Goal: Task Accomplishment & Management: Manage account settings

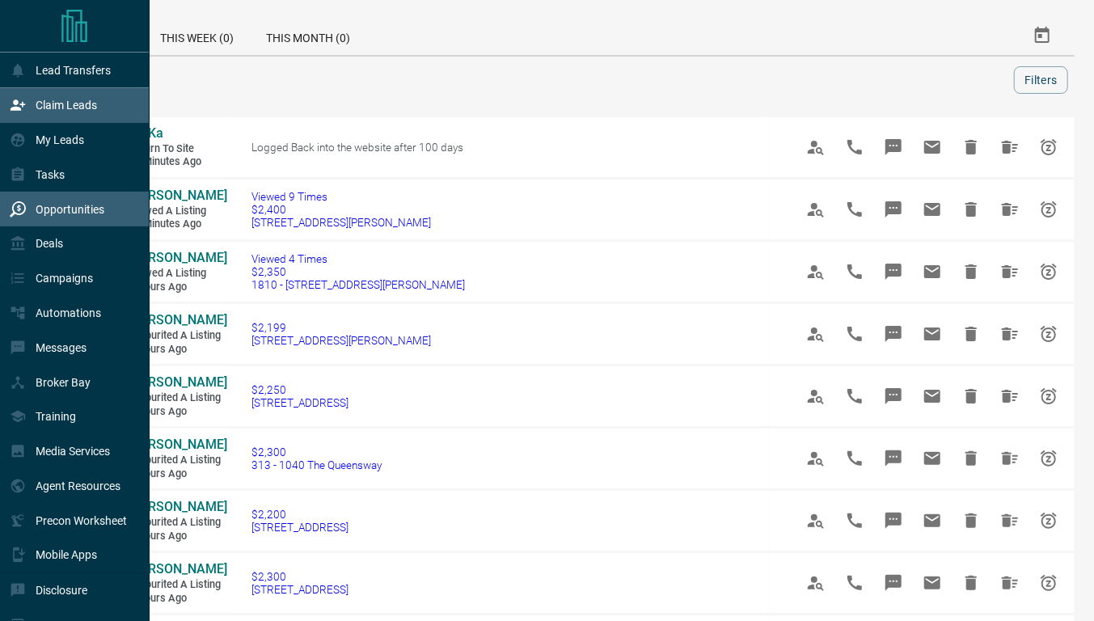
click at [53, 102] on p "Claim Leads" at bounding box center [66, 105] width 61 height 13
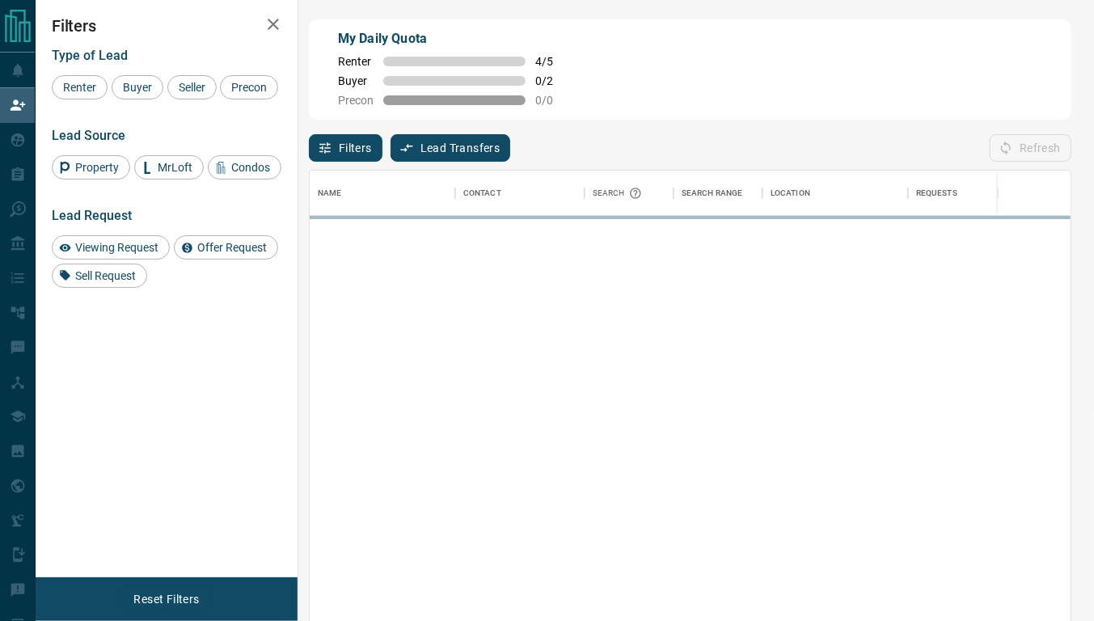
scroll to position [458, 747]
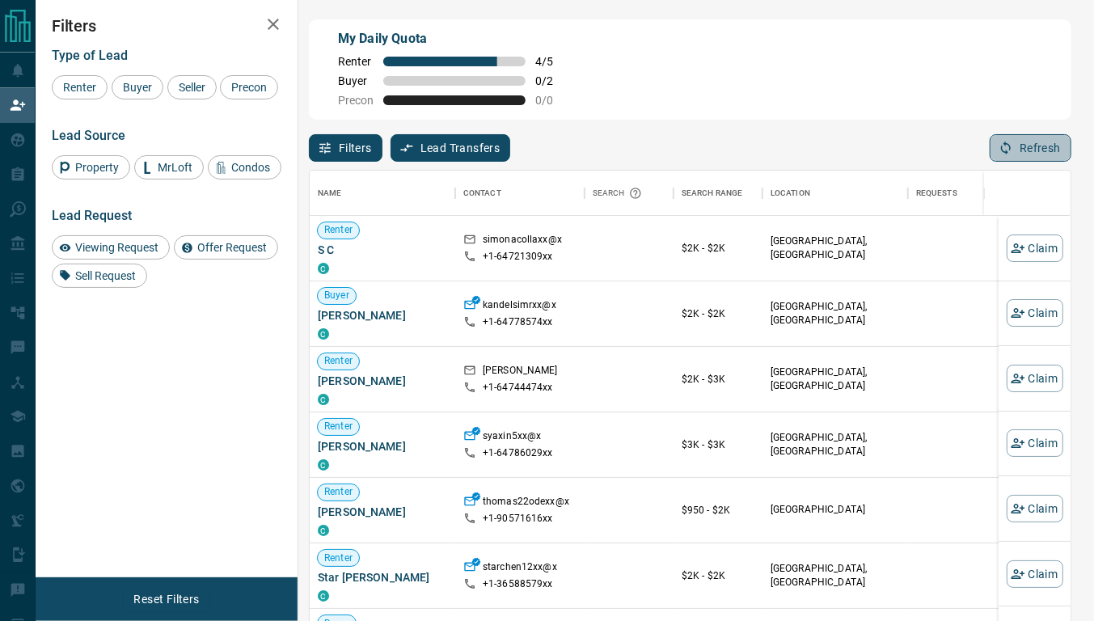
click at [1031, 143] on button "Refresh" at bounding box center [1031, 148] width 82 height 28
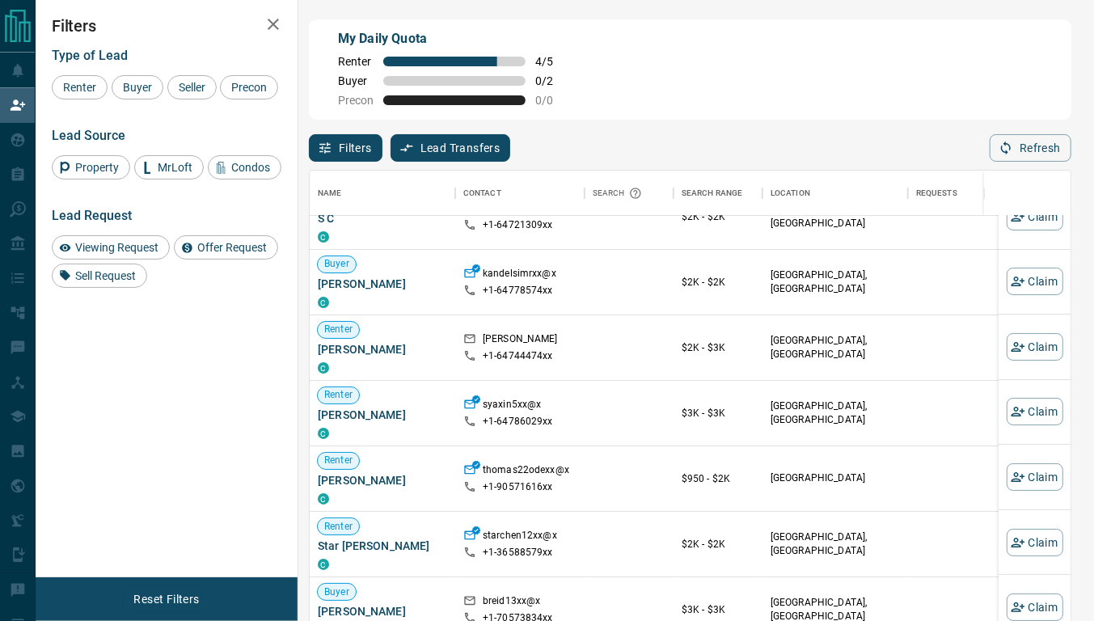
scroll to position [0, 0]
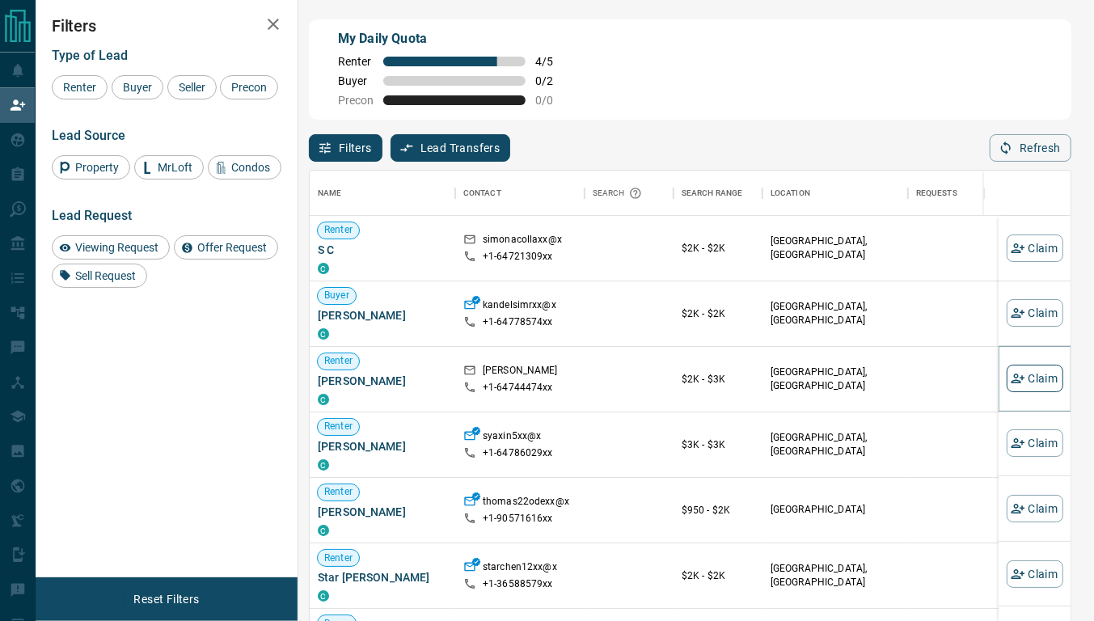
click at [1011, 375] on icon "button" at bounding box center [1018, 378] width 15 height 15
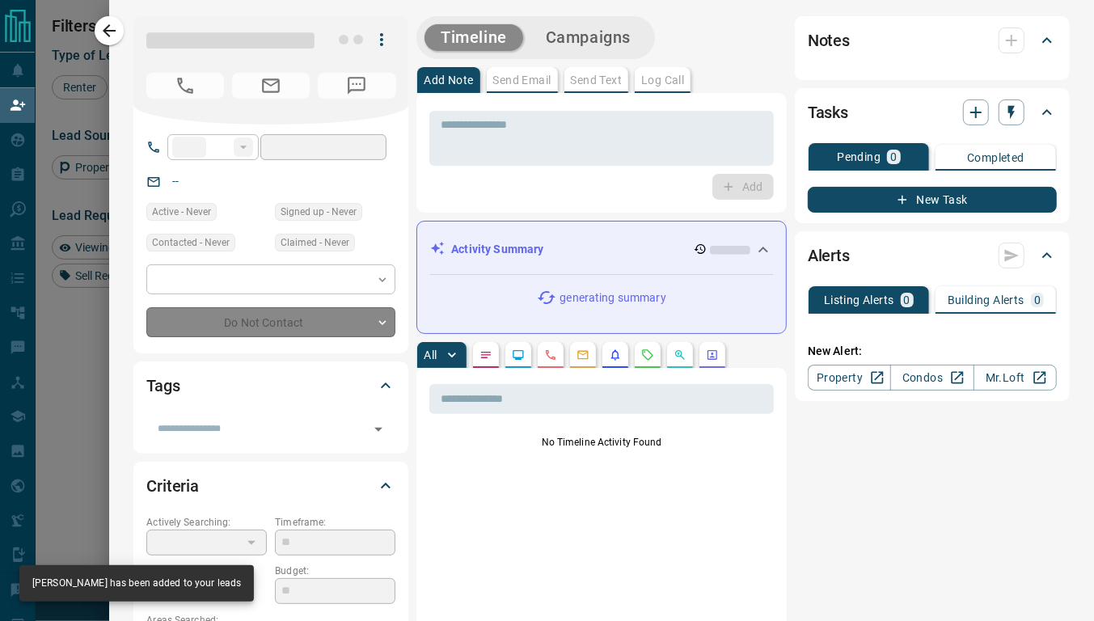
type input "**"
type input "**********"
type input "*"
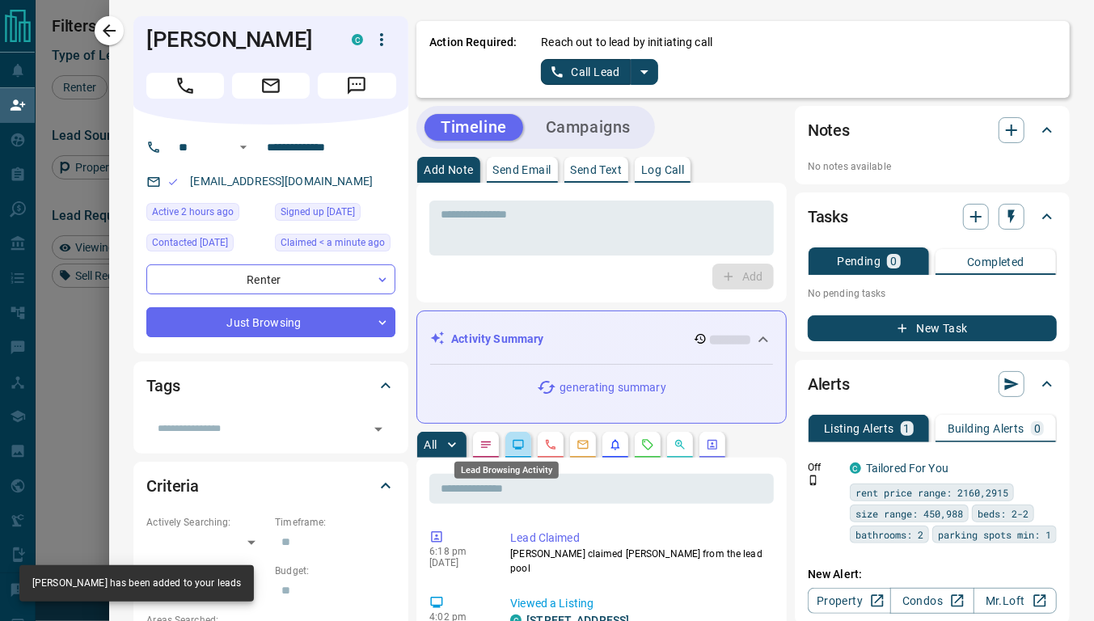
click at [512, 445] on icon "Lead Browsing Activity" at bounding box center [518, 444] width 13 height 13
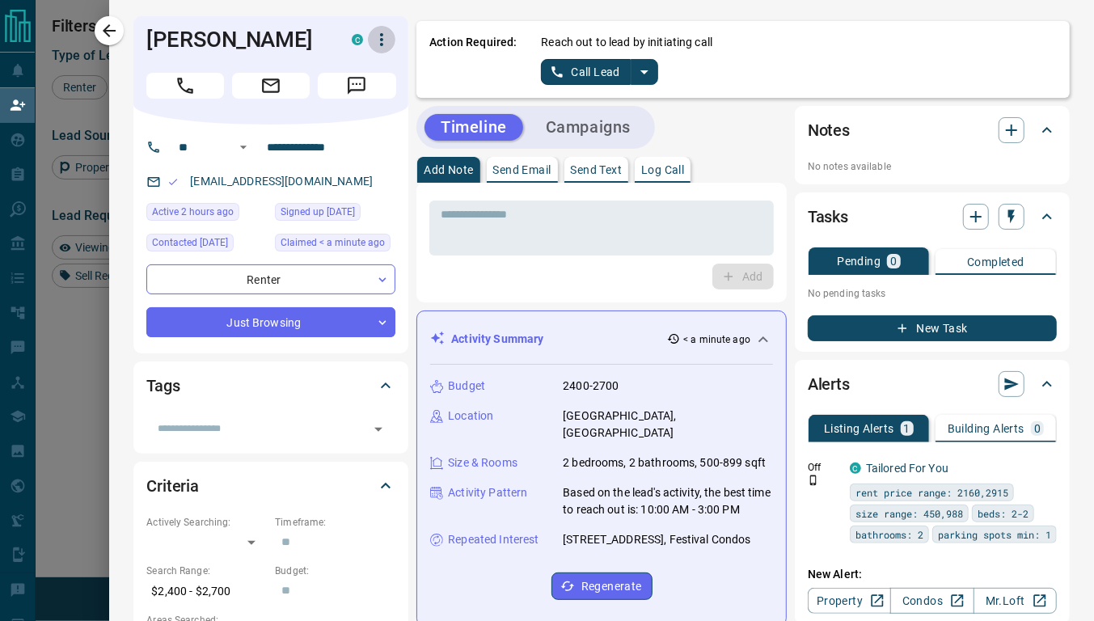
click at [380, 35] on icon "button" at bounding box center [381, 39] width 3 height 13
click at [364, 95] on li "Reallocate" at bounding box center [336, 96] width 95 height 24
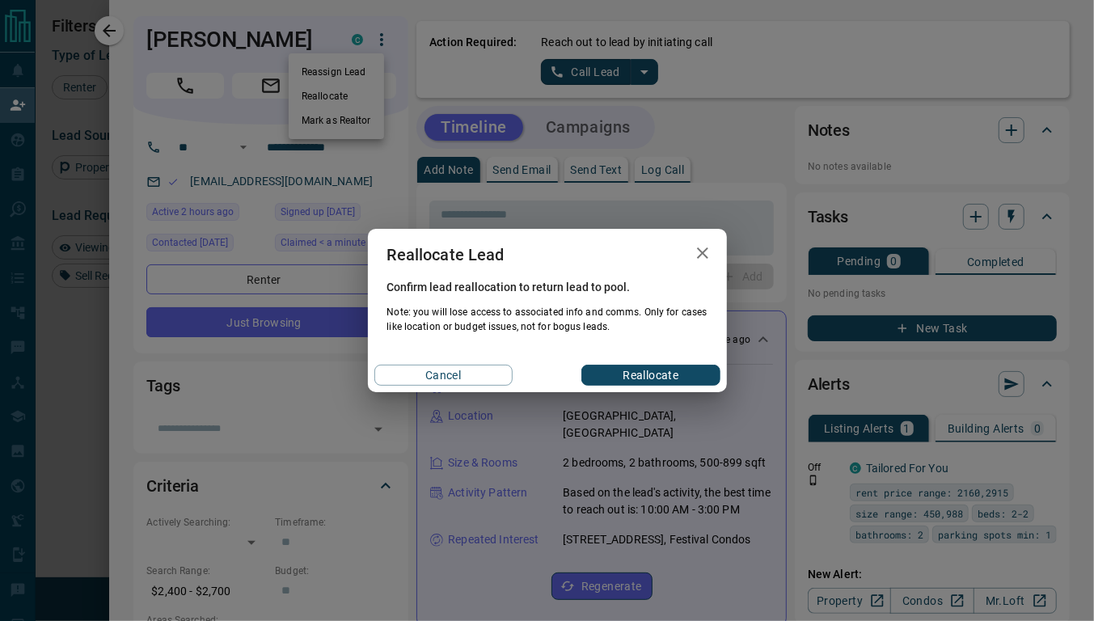
click at [650, 372] on button "Reallocate" at bounding box center [651, 375] width 138 height 21
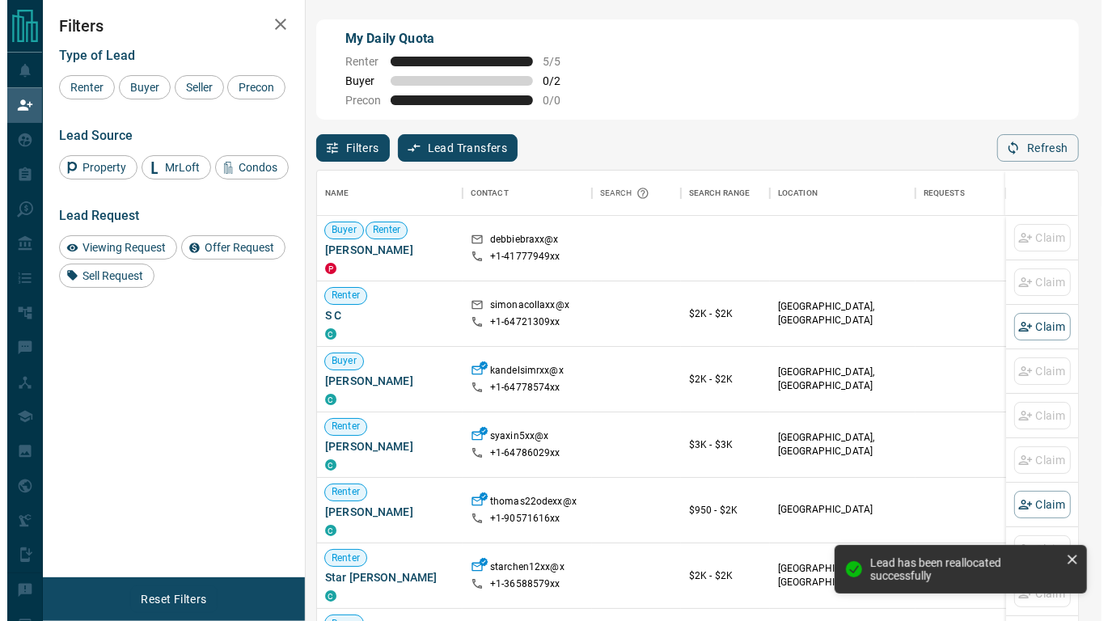
scroll to position [458, 747]
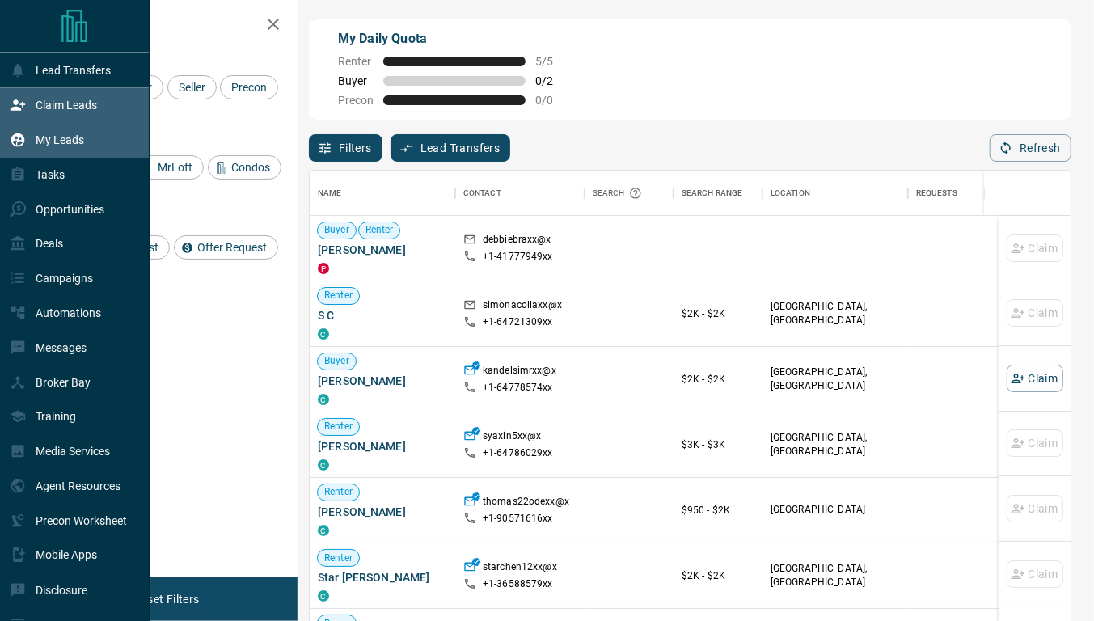
click at [53, 134] on p "My Leads" at bounding box center [60, 139] width 49 height 13
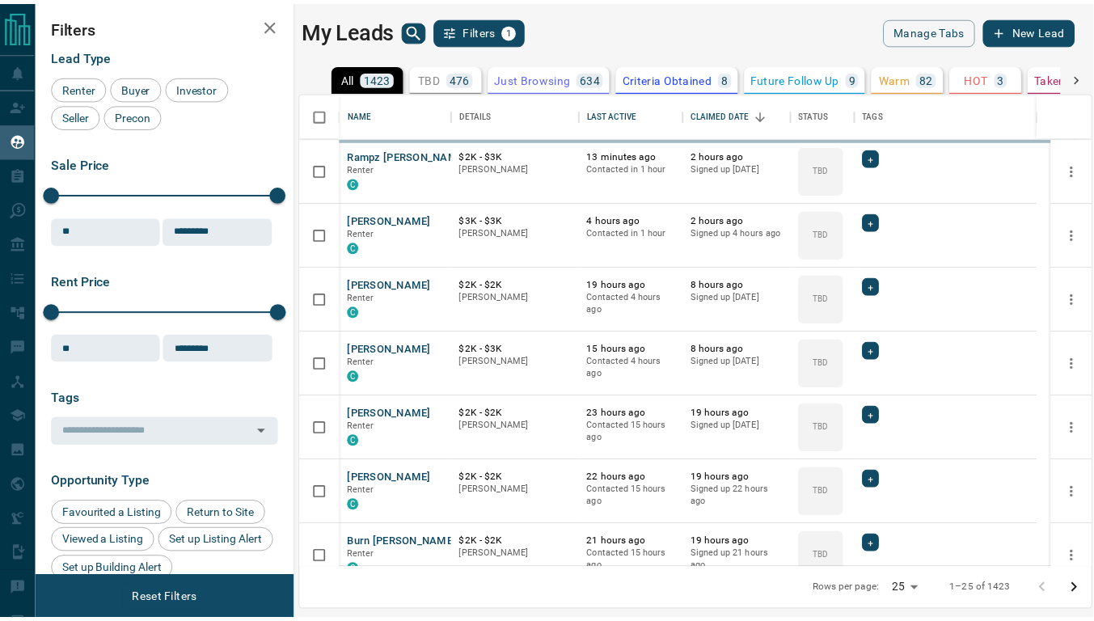
scroll to position [464, 789]
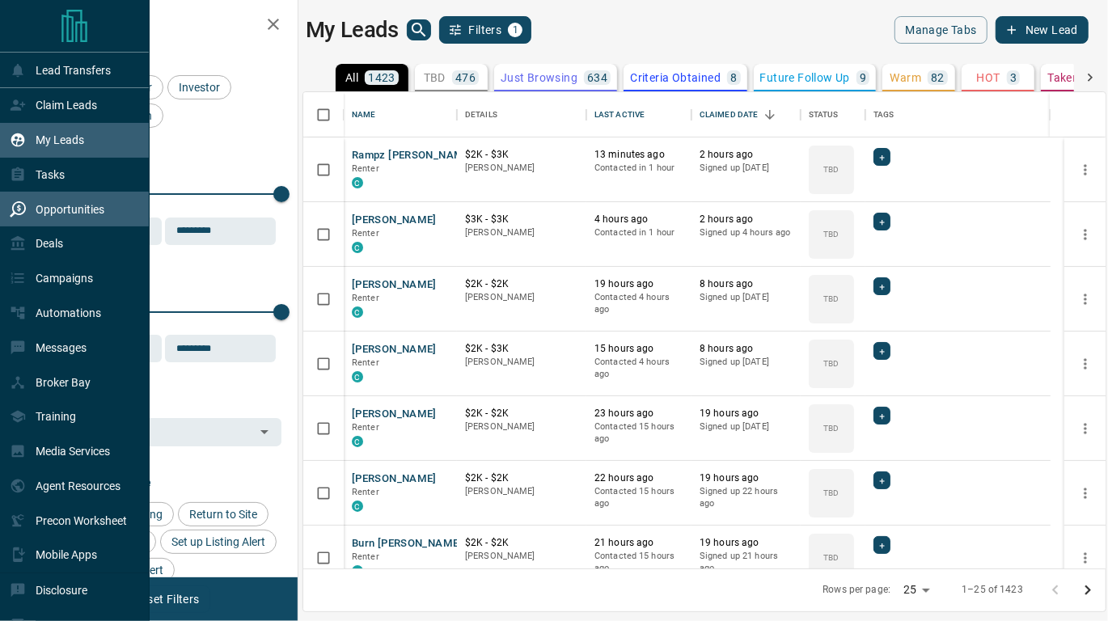
click at [50, 203] on div "Opportunities" at bounding box center [57, 209] width 95 height 27
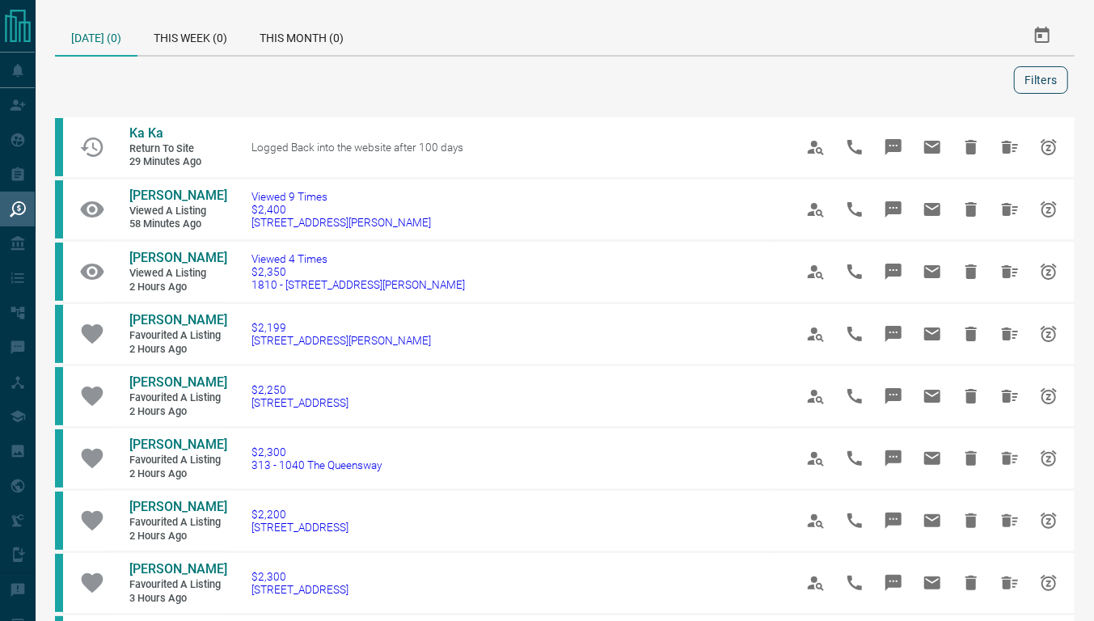
click at [1048, 76] on button "Filters" at bounding box center [1041, 80] width 54 height 28
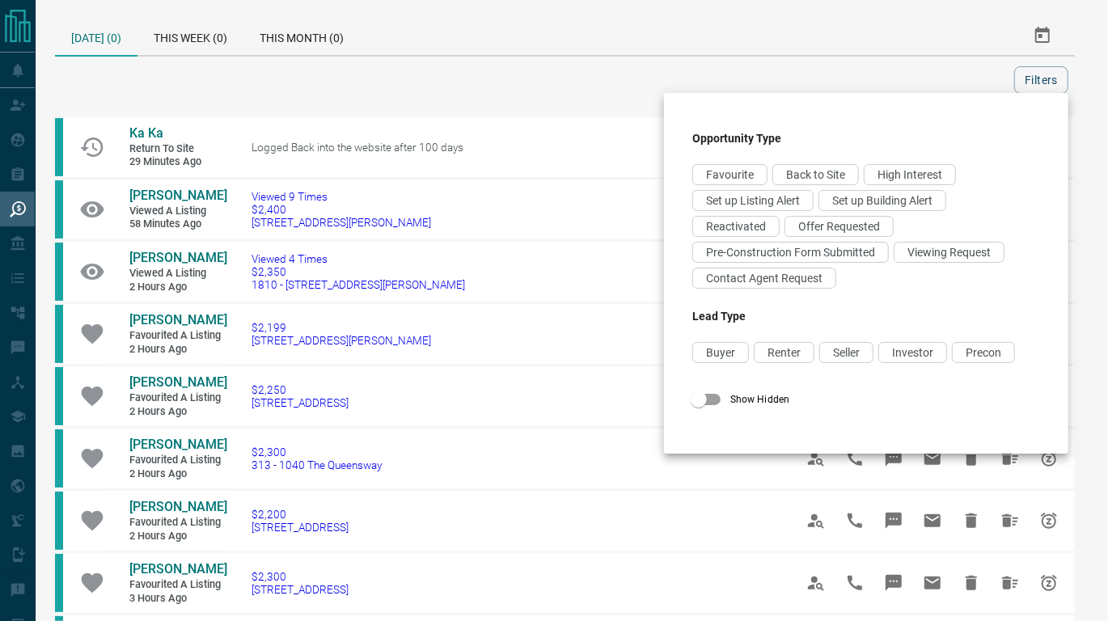
click at [849, 67] on div at bounding box center [554, 310] width 1108 height 621
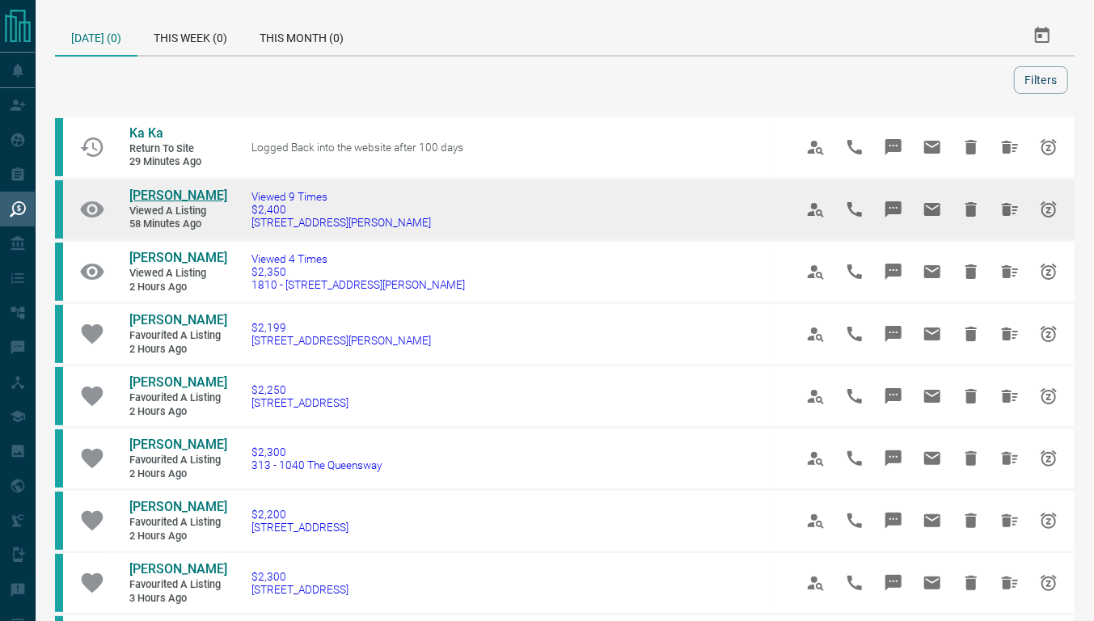
click at [170, 195] on span "[PERSON_NAME]" at bounding box center [178, 195] width 98 height 15
